Goal: Task Accomplishment & Management: Manage account settings

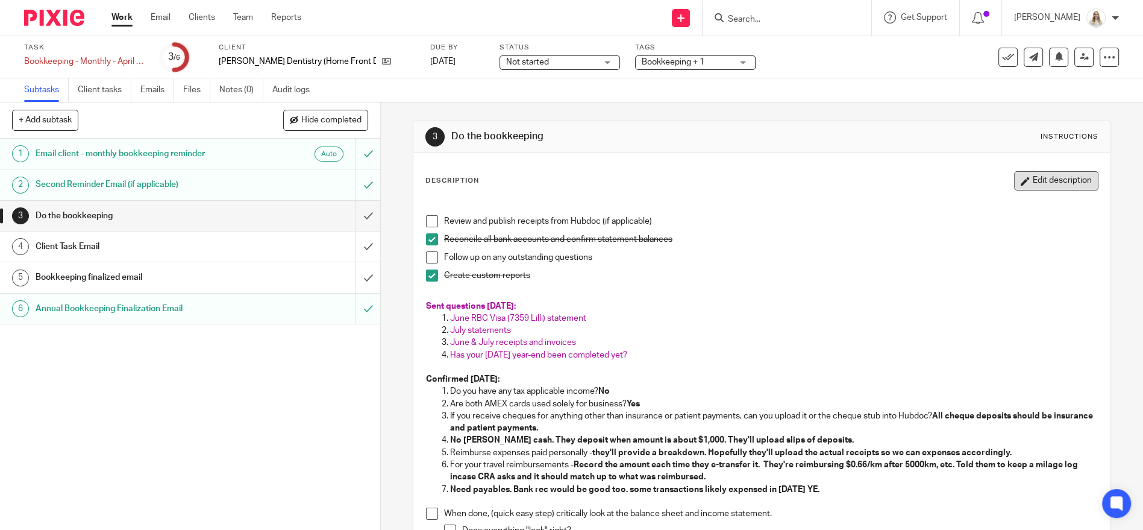
click at [1025, 185] on button "Edit description" at bounding box center [1056, 180] width 84 height 19
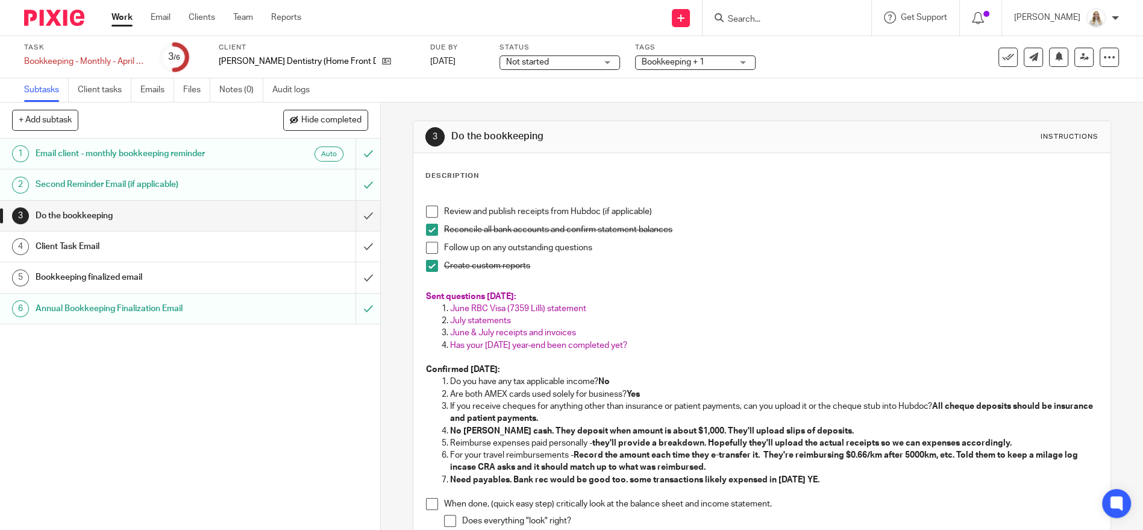
click at [685, 342] on p "Has your [DATE] year-end been completed yet?" at bounding box center [774, 345] width 648 height 12
drag, startPoint x: 676, startPoint y: 349, endPoint x: 569, endPoint y: 345, distance: 106.7
click at [569, 345] on p "Has your [DATE] year-end been completed yet?" at bounding box center [774, 345] width 648 height 12
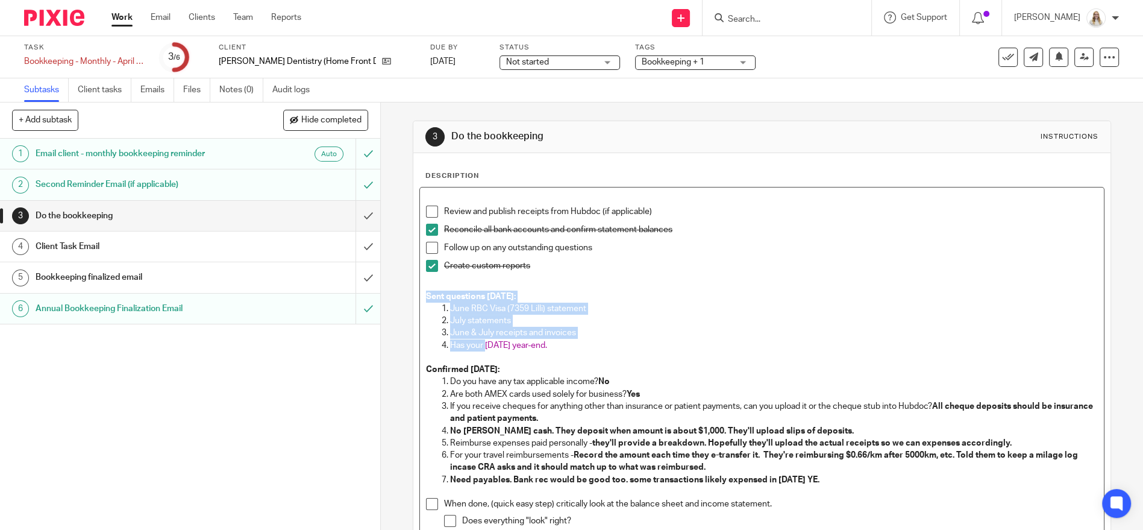
drag, startPoint x: 482, startPoint y: 345, endPoint x: 416, endPoint y: 293, distance: 84.5
click at [420, 293] on div "Review and publish receipts from Hubdoc (if applicable) Reconcile all bank acco…" at bounding box center [762, 457] width 684 height 541
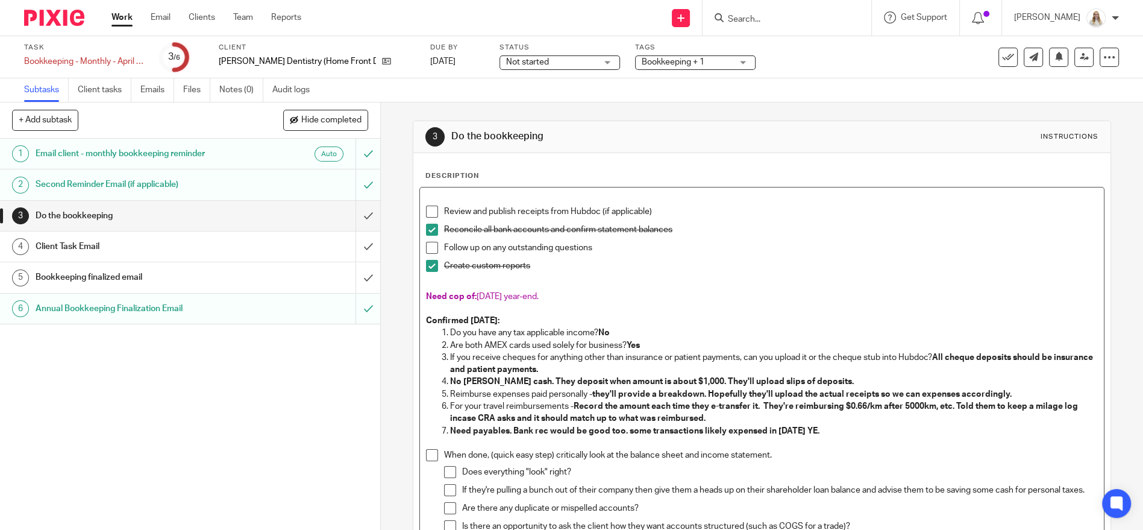
click at [623, 307] on p at bounding box center [762, 309] width 672 height 12
click at [627, 295] on p "Need cop of: [DATE] year-end." at bounding box center [762, 297] width 672 height 12
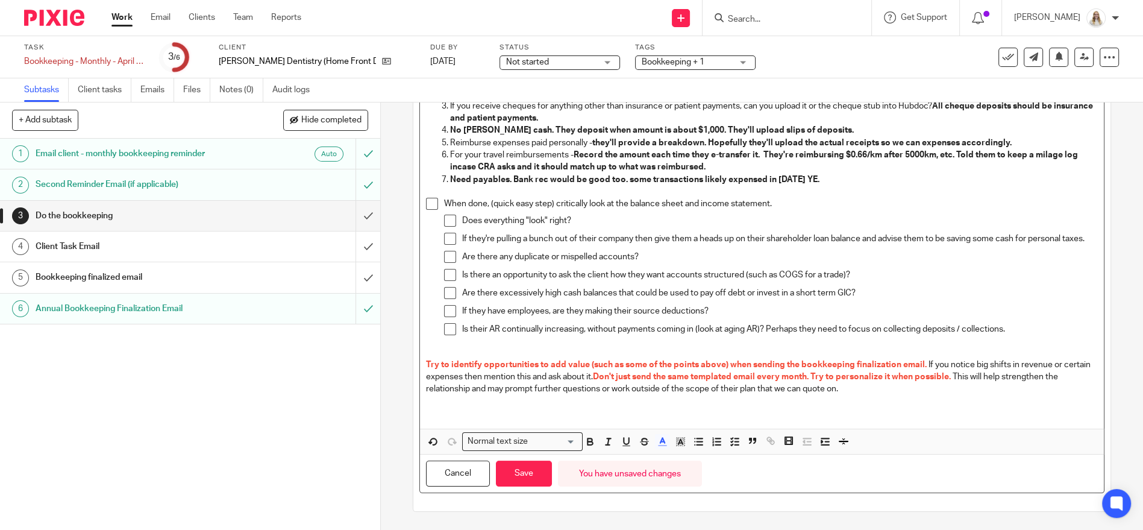
scroll to position [257, 0]
click at [523, 470] on button "Save" at bounding box center [524, 474] width 56 height 26
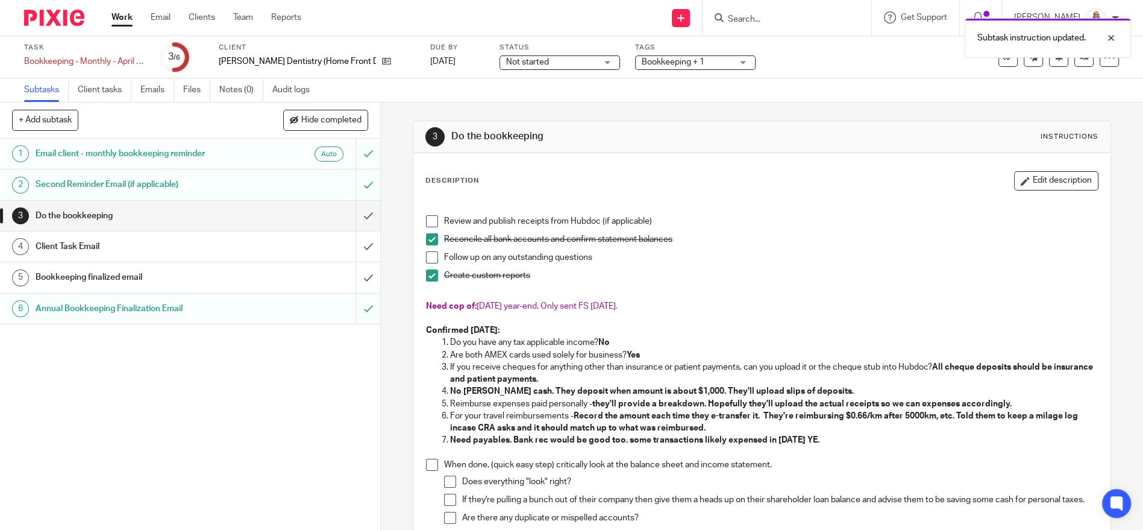
click at [1020, 177] on button "Edit description" at bounding box center [1056, 180] width 84 height 19
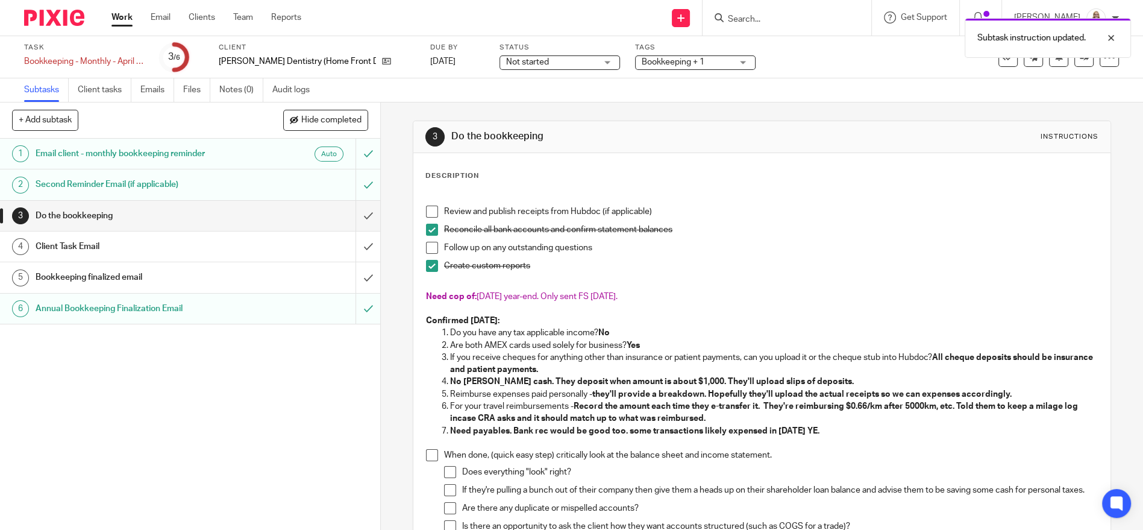
click at [470, 293] on span "Need cop of:" at bounding box center [451, 296] width 51 height 8
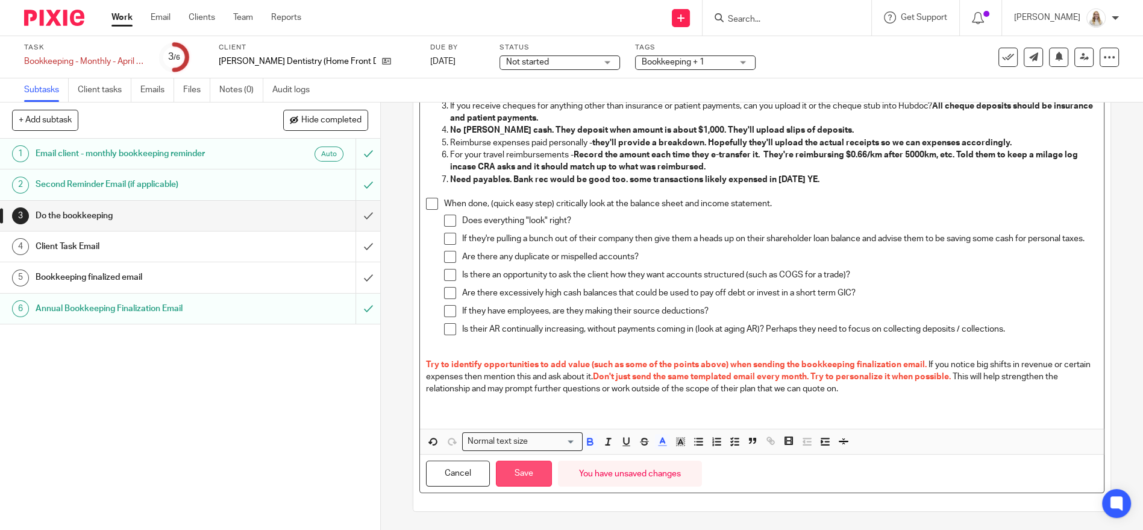
click at [524, 470] on button "Save" at bounding box center [524, 474] width 56 height 26
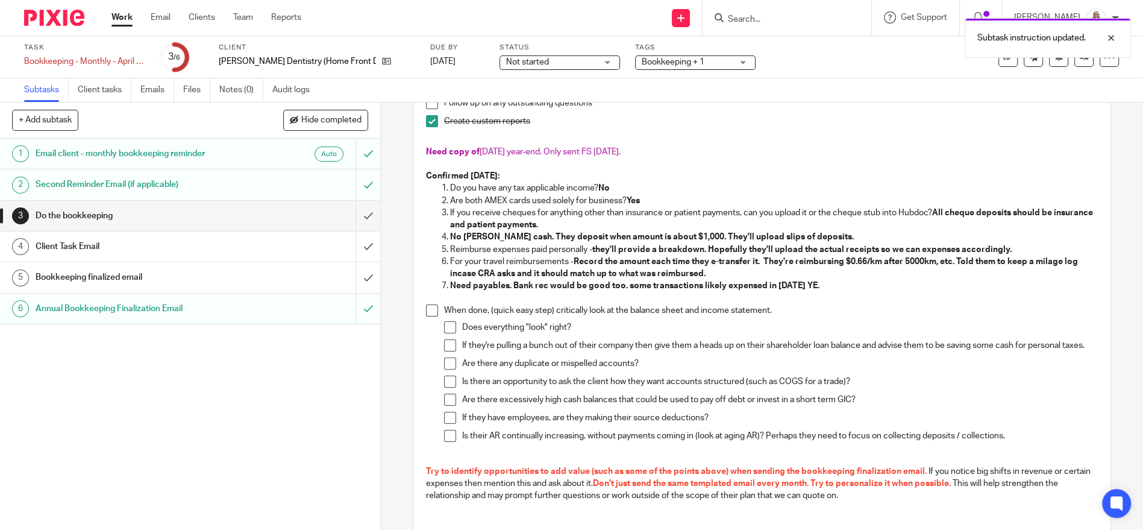
scroll to position [0, 0]
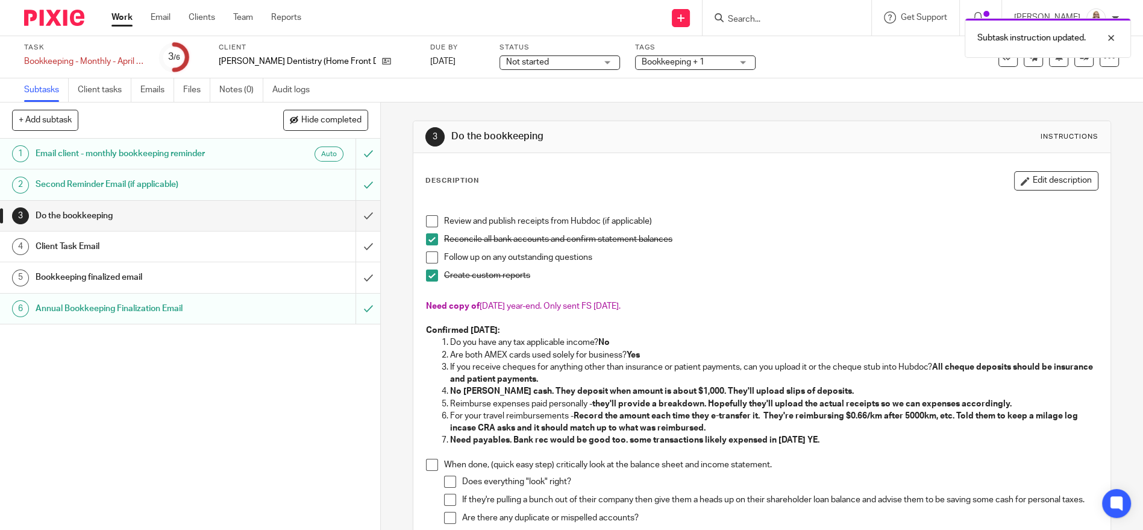
click at [147, 244] on h1 "Client Task Email" at bounding box center [139, 246] width 206 height 18
